Goal: Find specific page/section

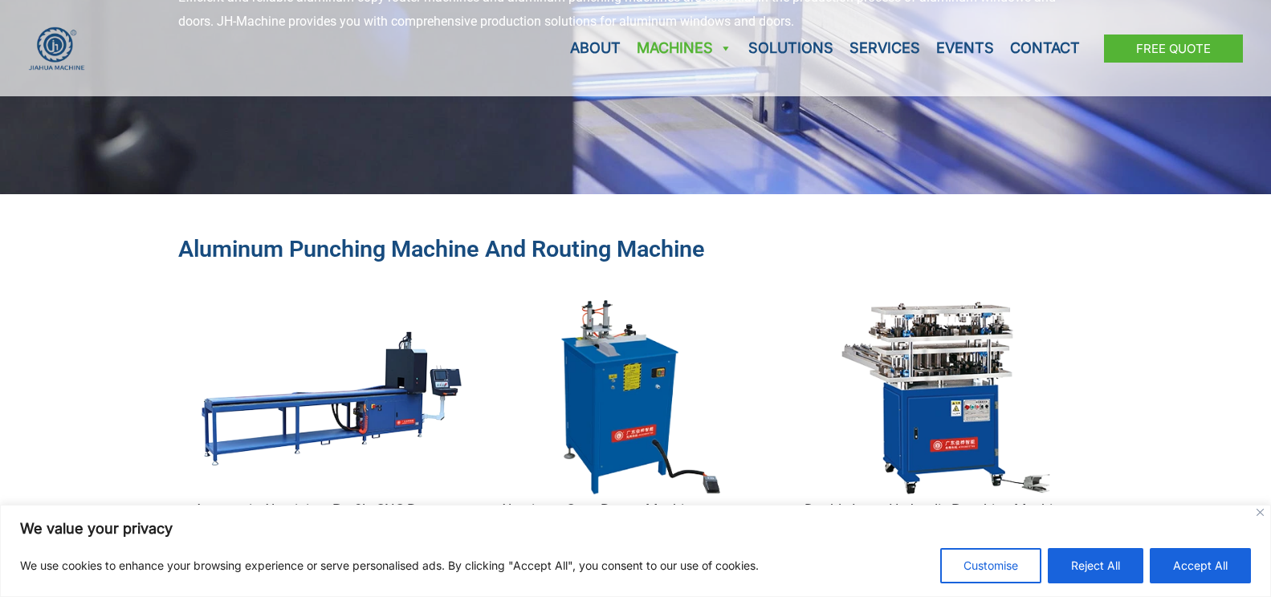
scroll to position [401, 0]
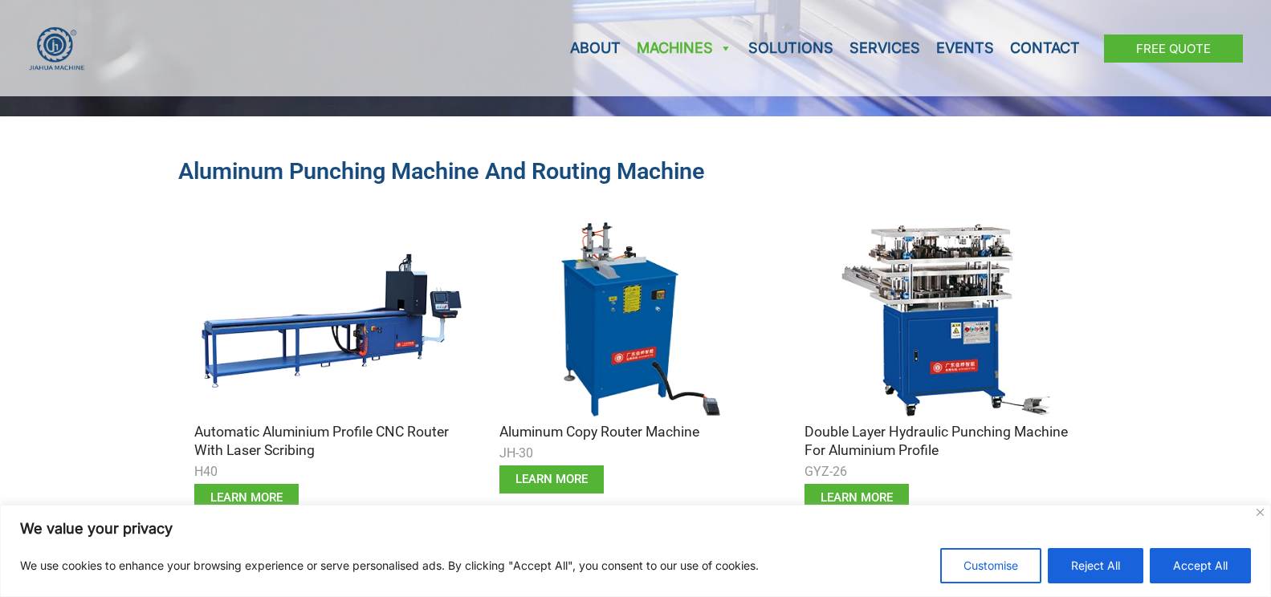
click at [977, 371] on img at bounding box center [940, 320] width 273 height 205
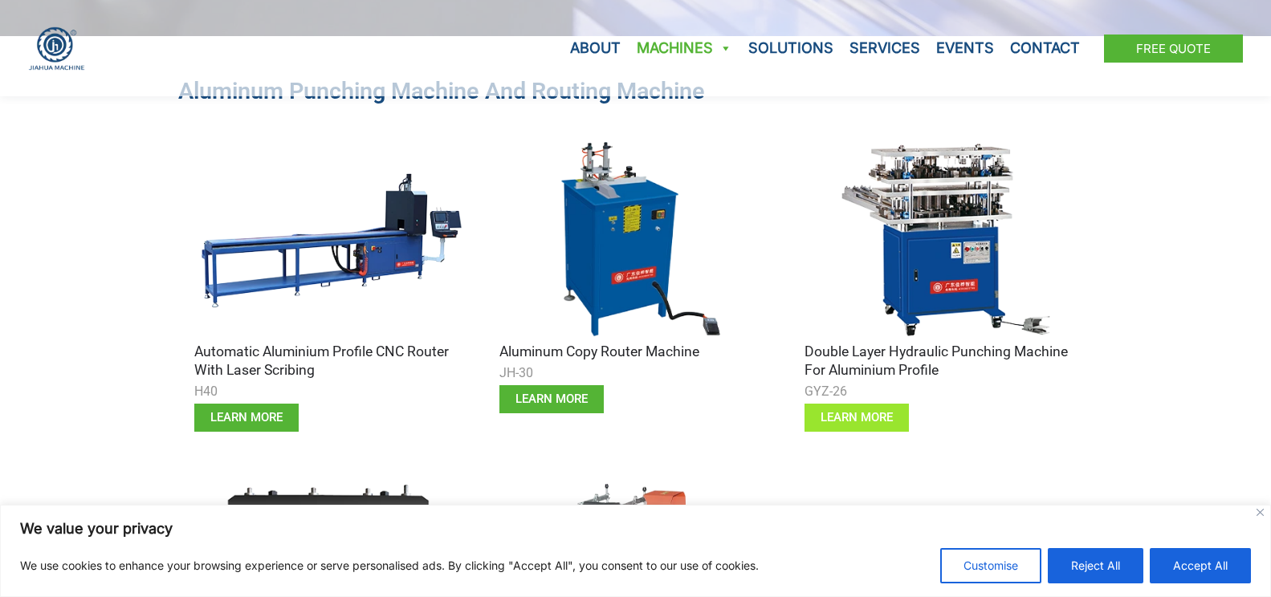
click at [847, 421] on span "learn more" at bounding box center [856, 418] width 72 height 12
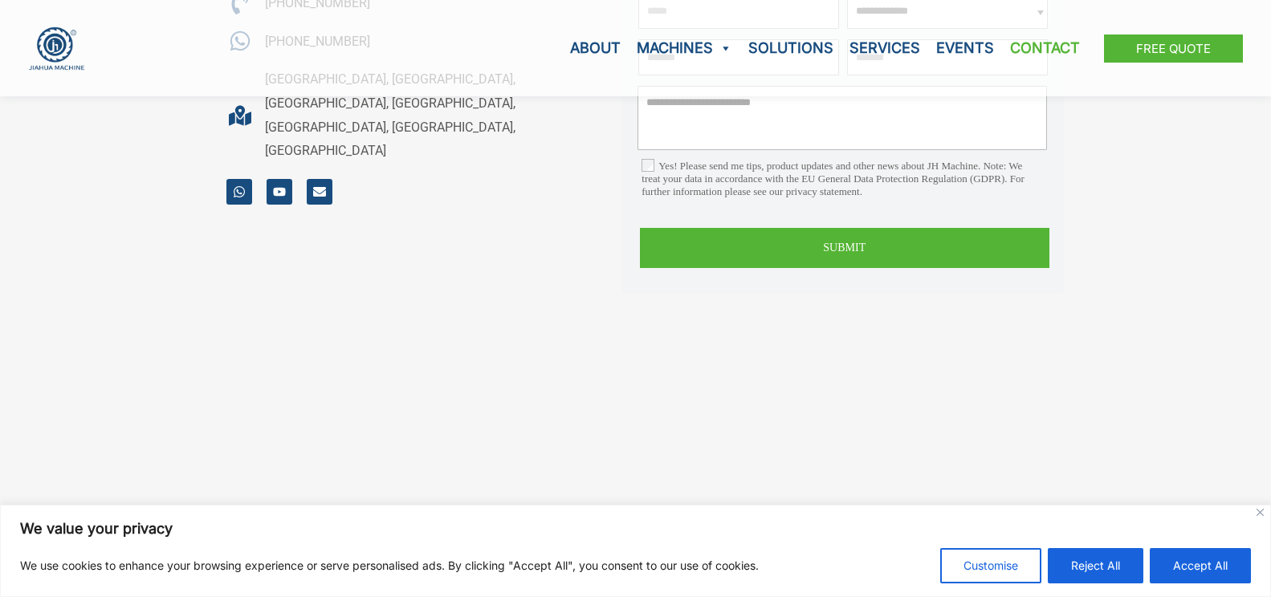
scroll to position [642, 0]
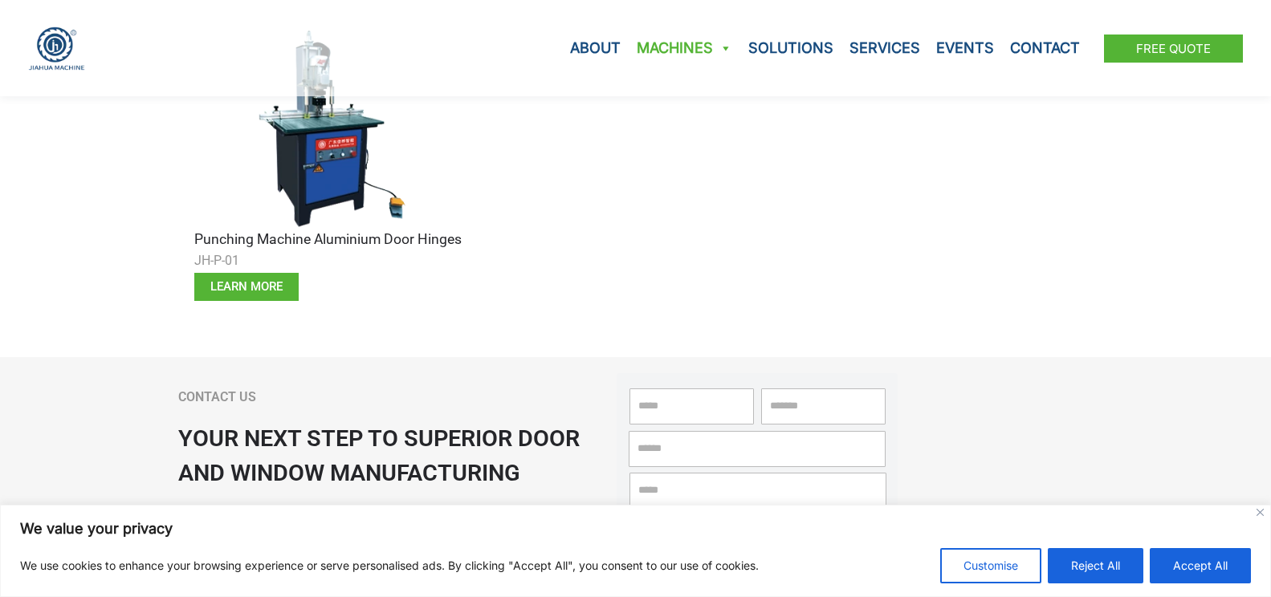
scroll to position [1284, 0]
